Goal: Find contact information: Find contact information

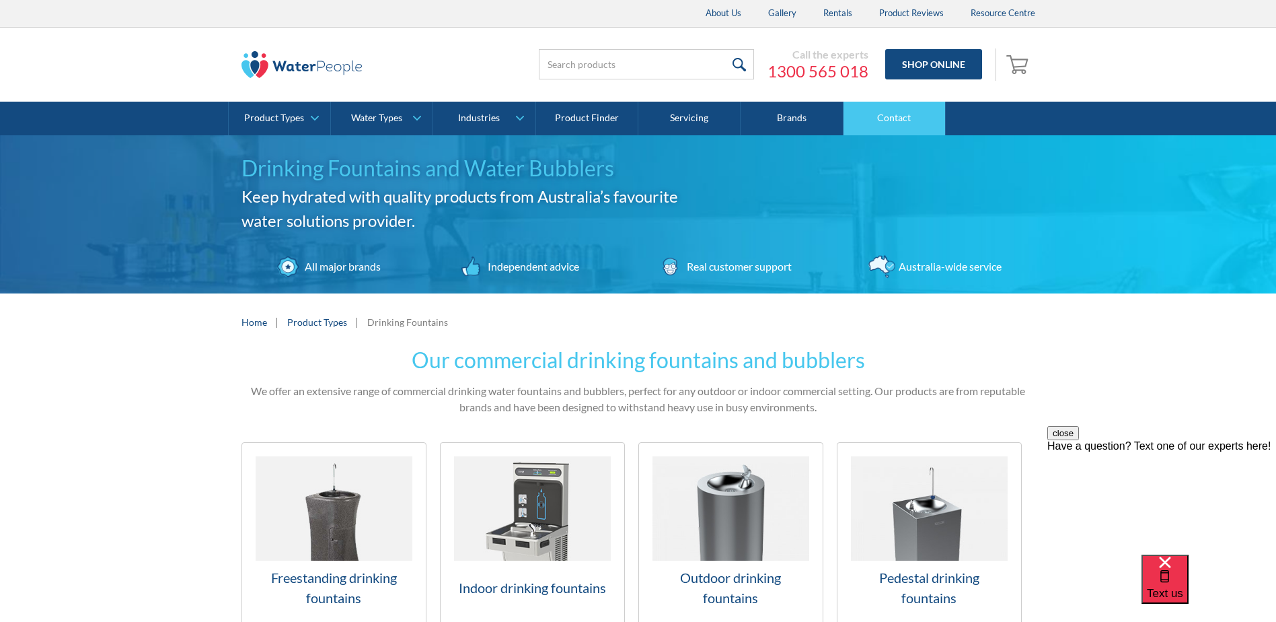
click at [916, 116] on link "Contact" at bounding box center [895, 119] width 102 height 34
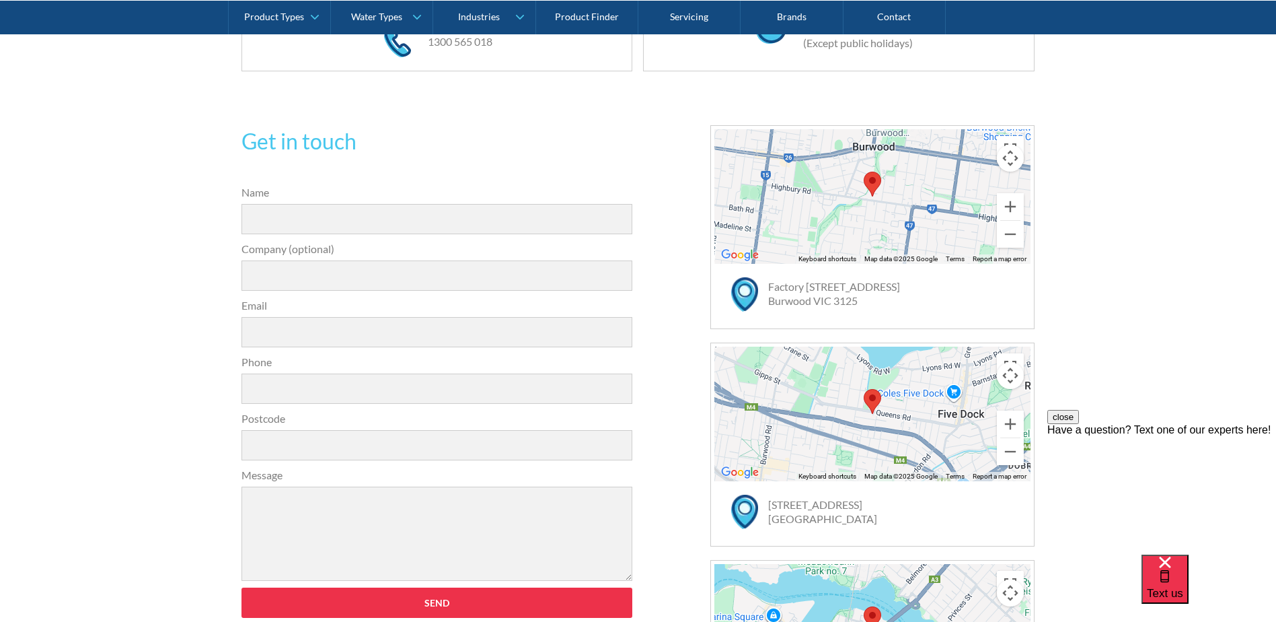
scroll to position [336, 0]
click at [909, 215] on div at bounding box center [873, 197] width 316 height 135
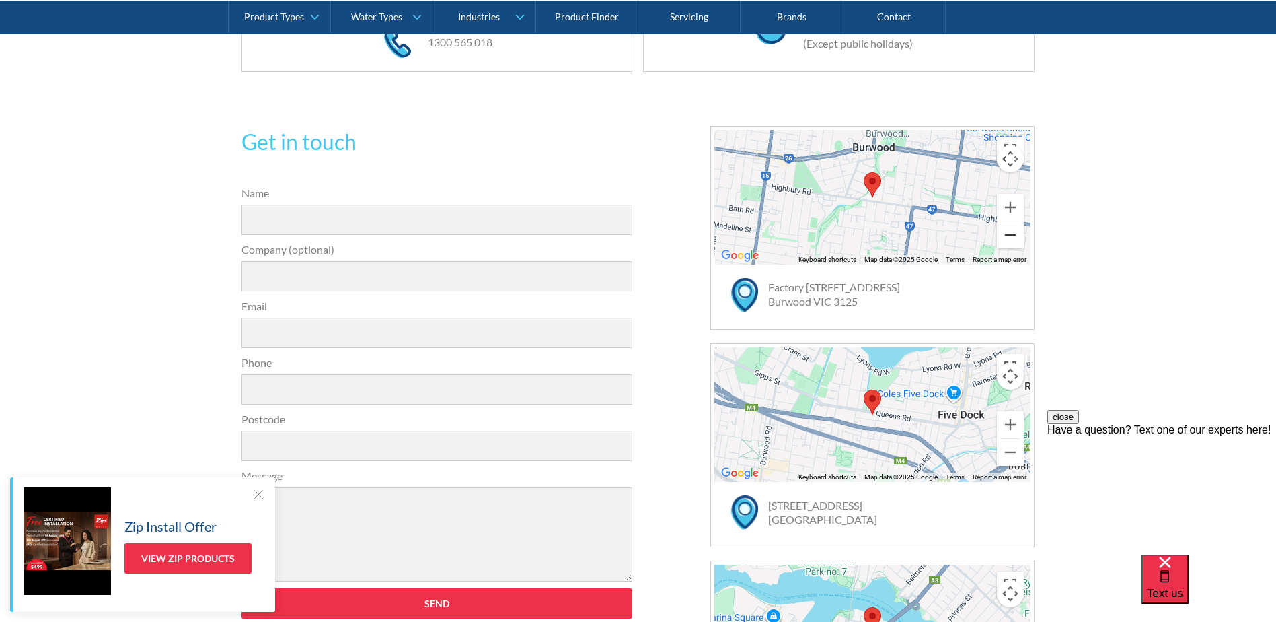
click at [1014, 234] on button "Zoom out" at bounding box center [1010, 234] width 27 height 27
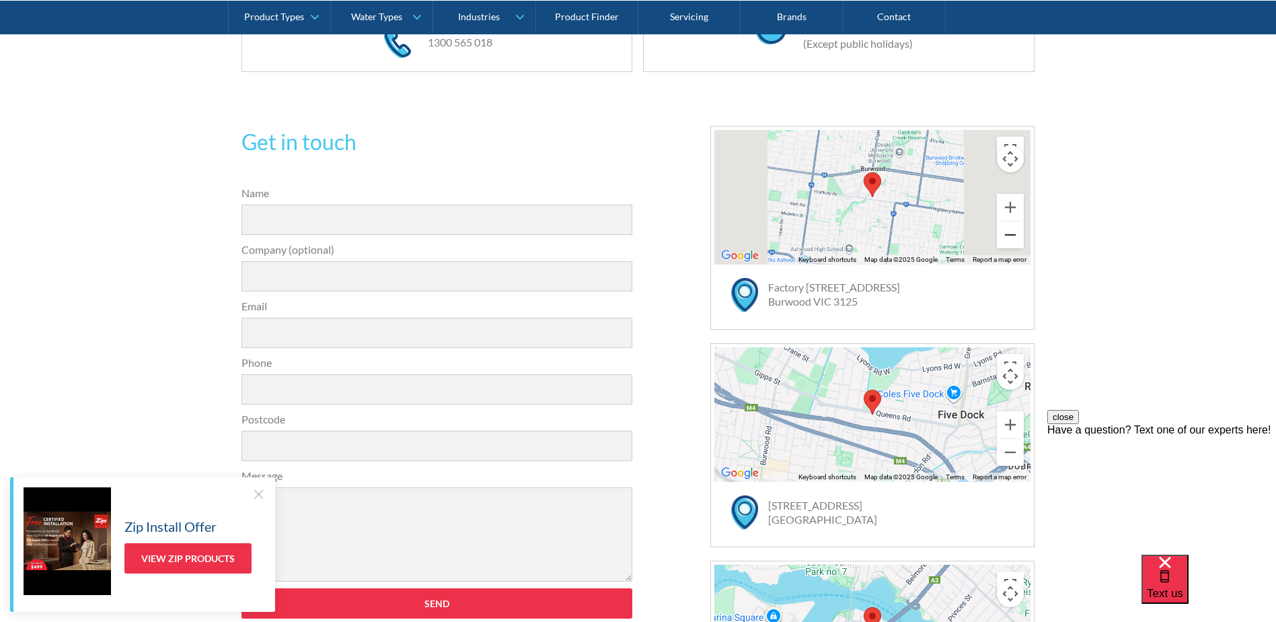
click at [1014, 234] on button "Zoom out" at bounding box center [1010, 234] width 27 height 27
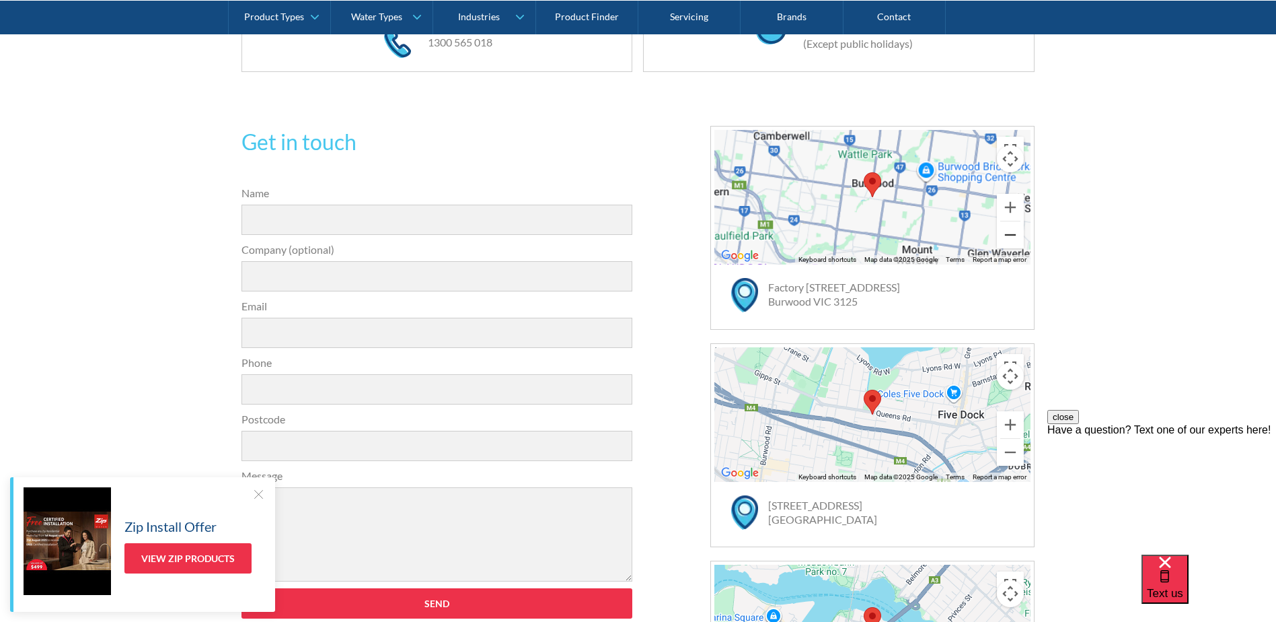
click at [1014, 234] on button "Zoom out" at bounding box center [1010, 234] width 27 height 27
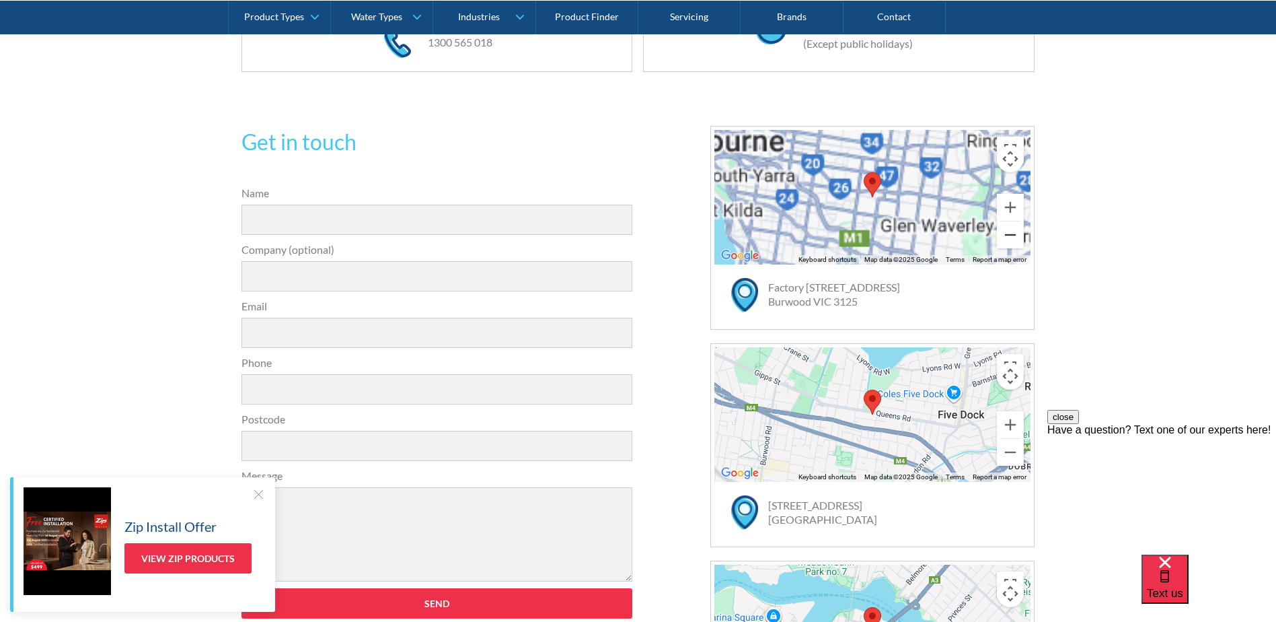
click at [1014, 234] on button "Zoom out" at bounding box center [1010, 234] width 27 height 27
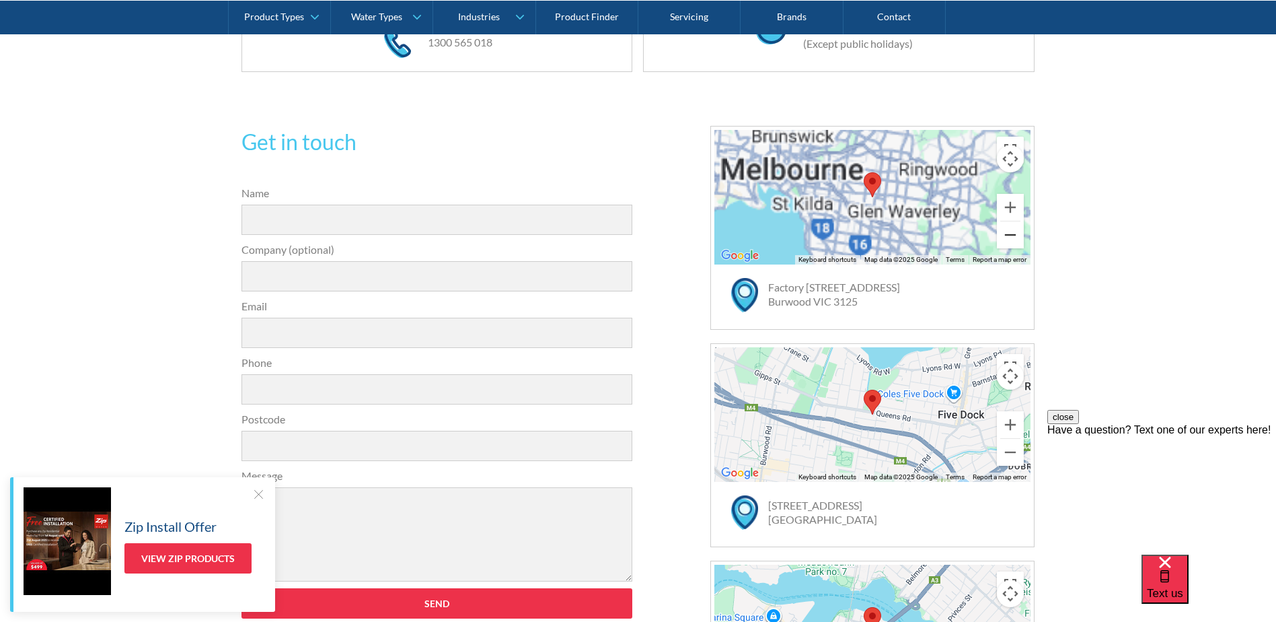
click at [1014, 234] on button "Zoom out" at bounding box center [1010, 234] width 27 height 27
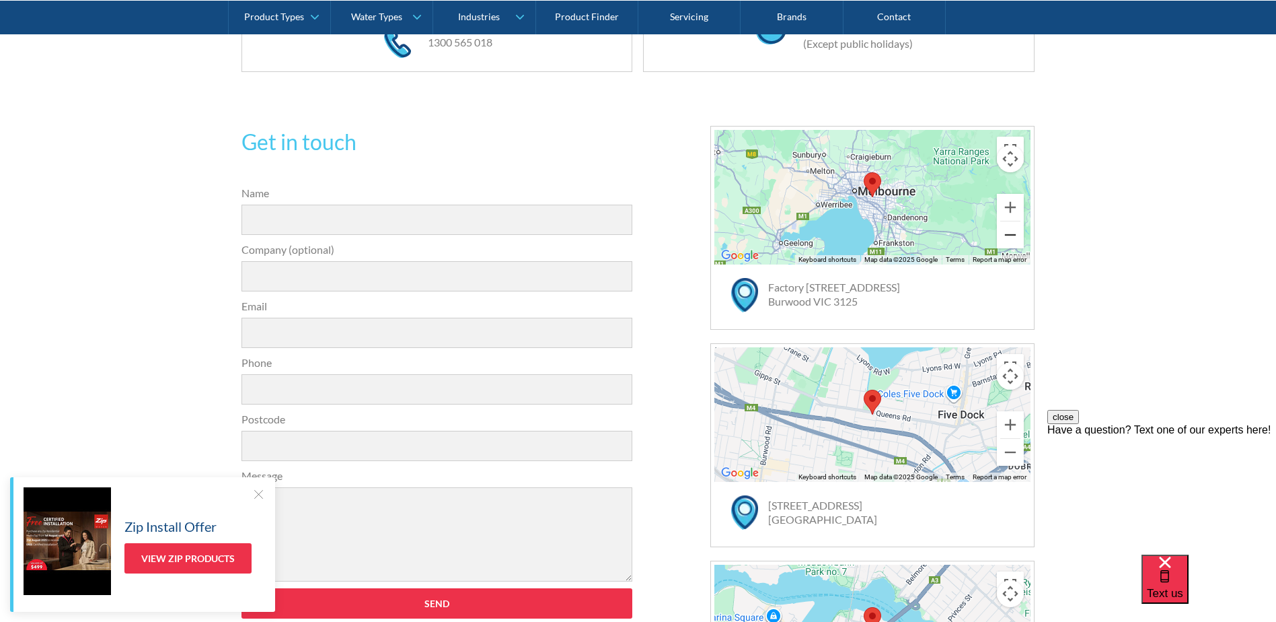
click at [1014, 234] on button "Zoom out" at bounding box center [1010, 234] width 27 height 27
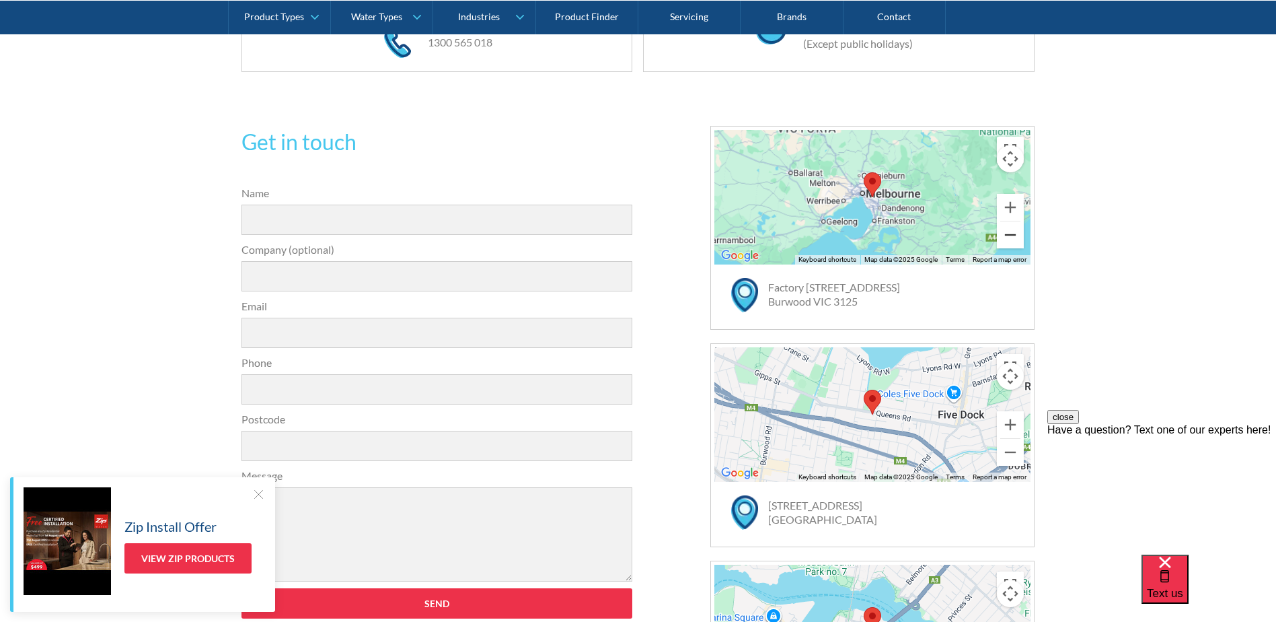
click at [1014, 234] on button "Zoom out" at bounding box center [1010, 234] width 27 height 27
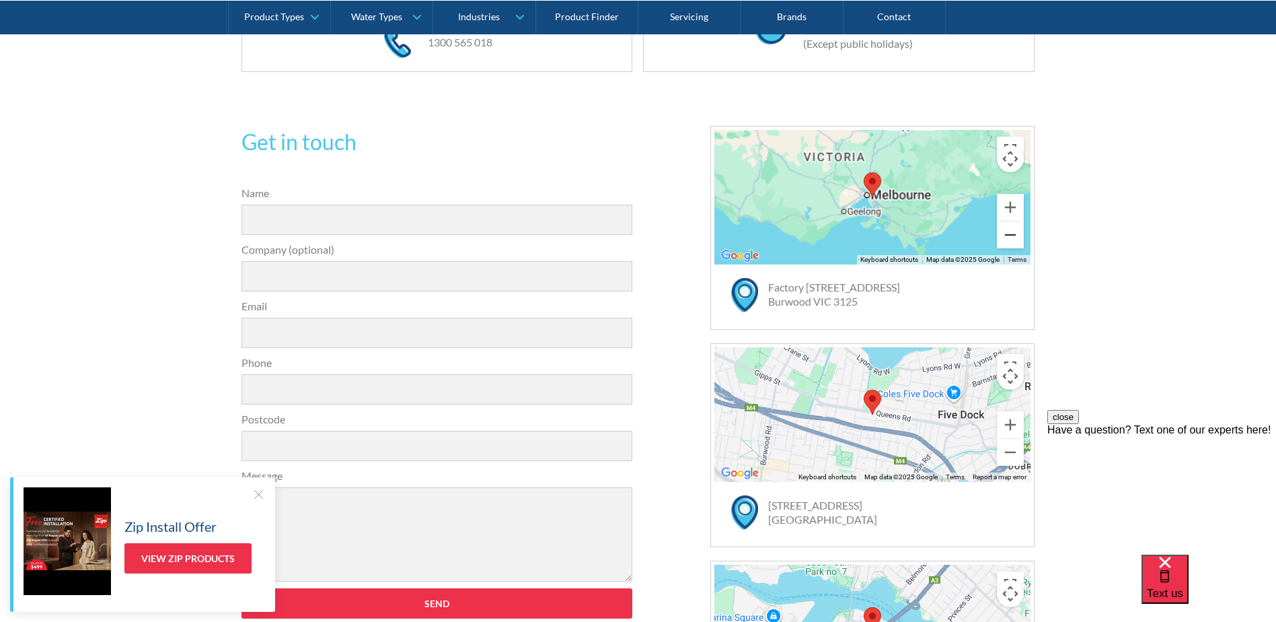
click at [1014, 234] on button "Zoom out" at bounding box center [1010, 234] width 27 height 27
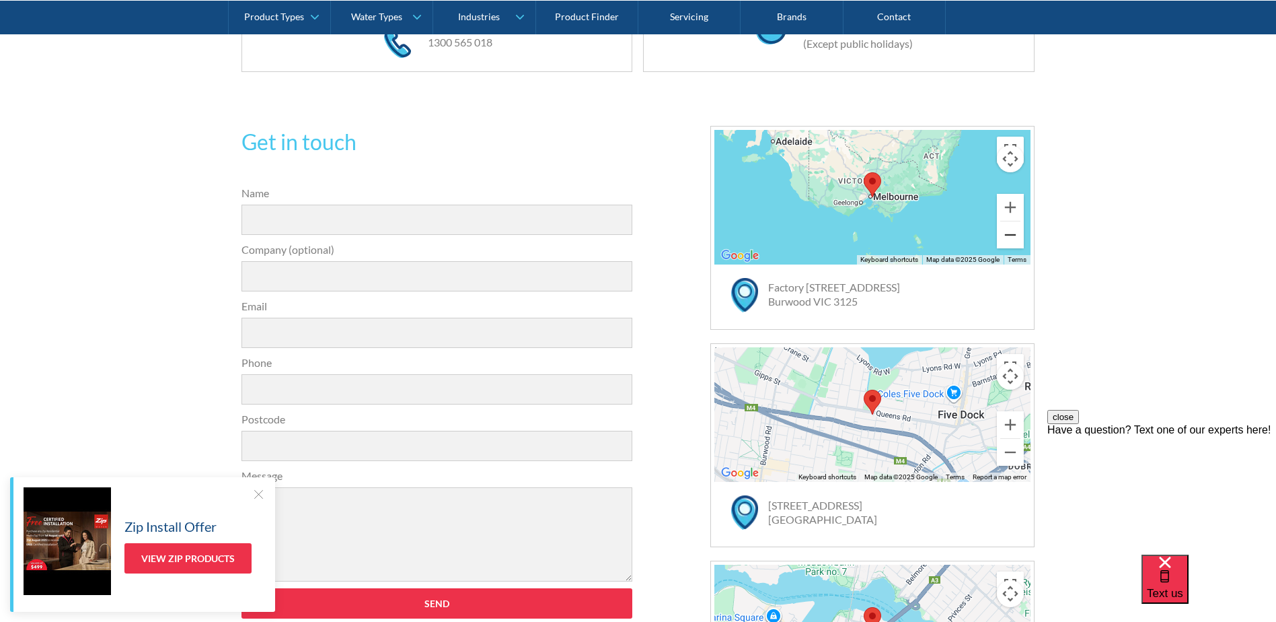
click at [1014, 234] on button "Zoom out" at bounding box center [1010, 234] width 27 height 27
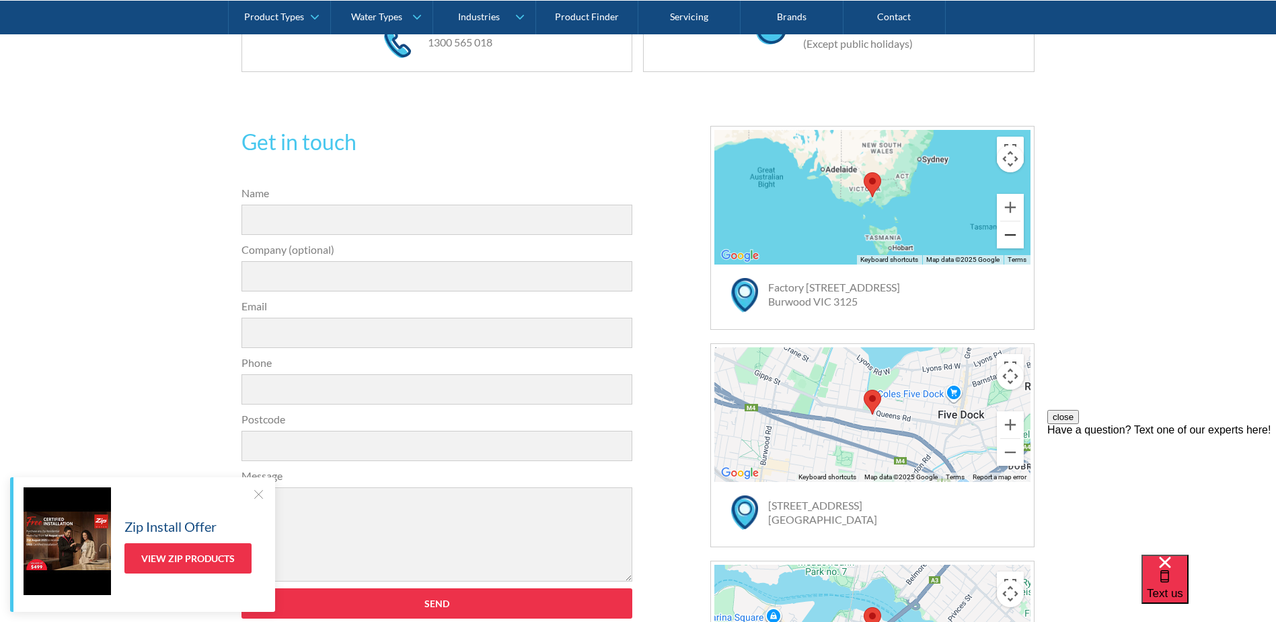
click at [1014, 234] on button "Zoom out" at bounding box center [1010, 234] width 27 height 27
